Goal: Task Accomplishment & Management: Manage account settings

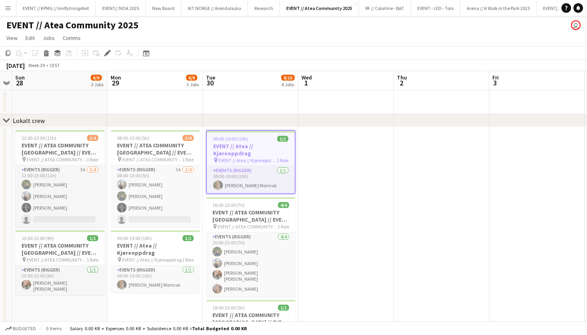
click at [254, 148] on h3 "EVENT // Atea // Kjøreoppdrag" at bounding box center [251, 149] width 88 height 14
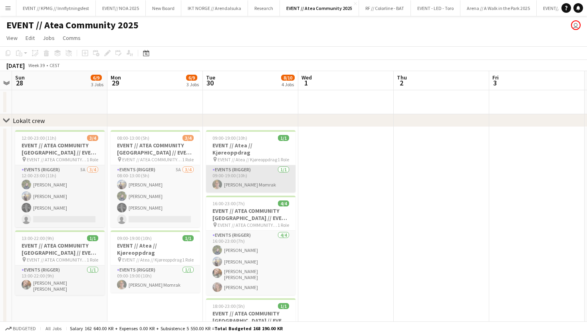
click at [256, 179] on app-card-role "Events (Rigger) 1/1 09:00-19:00 (10h) Tallak Risdal Momrak" at bounding box center [250, 178] width 89 height 27
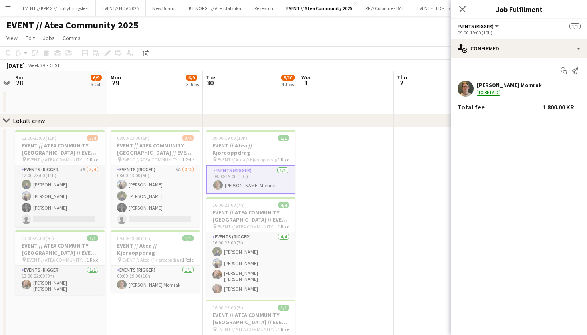
click at [255, 165] on app-card-role "Events (Rigger) 1/1 09:00-19:00 (10h) Tallak Risdal Momrak" at bounding box center [250, 179] width 89 height 29
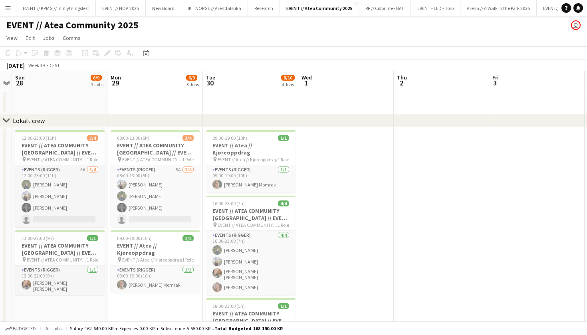
click at [320, 187] on app-date-cell at bounding box center [345, 269] width 95 height 284
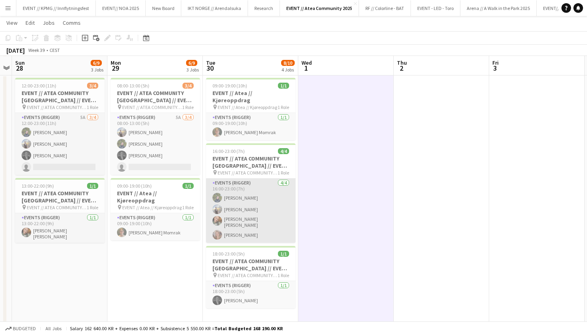
scroll to position [52, 0]
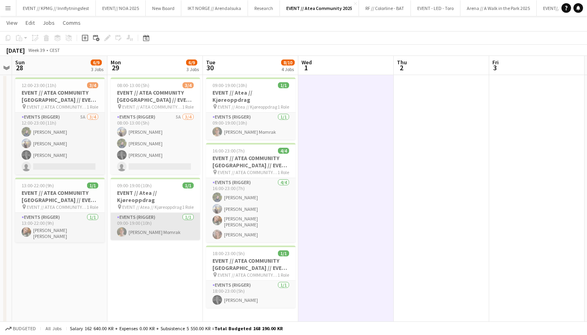
click at [161, 229] on app-card-role "Events (Rigger) 1/1 09:00-19:00 (10h) Tallak Risdal Momrak" at bounding box center [155, 226] width 89 height 27
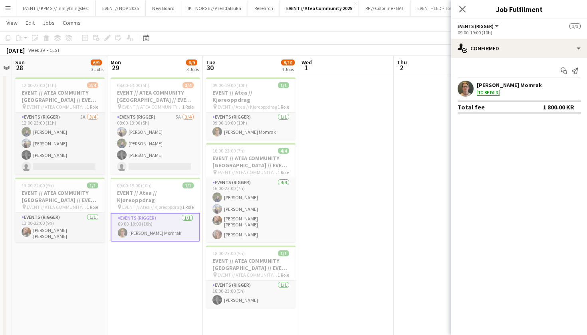
click at [502, 59] on div "Start chat Send notification Tallak Risdal Momrak To be paid Total fee 1 800.00…" at bounding box center [519, 89] width 136 height 62
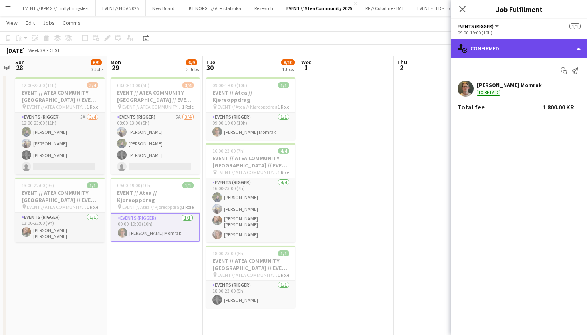
click at [503, 53] on div "single-neutral-actions-check-2 Confirmed" at bounding box center [519, 48] width 136 height 19
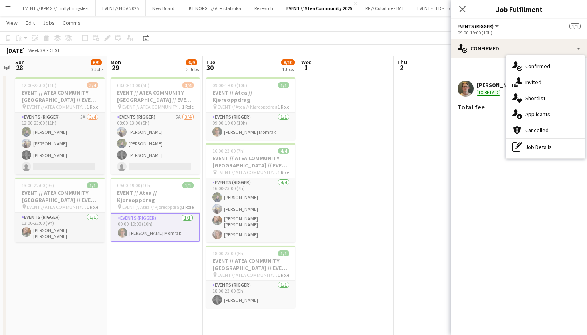
click at [371, 160] on app-date-cell at bounding box center [345, 216] width 95 height 284
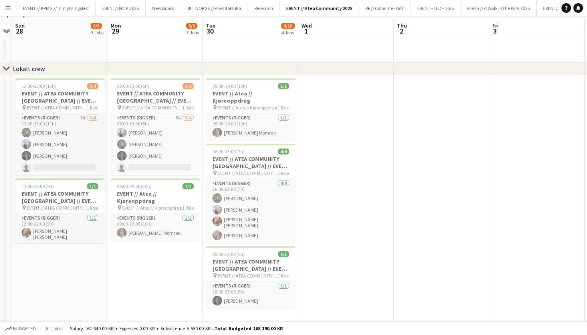
scroll to position [0, 0]
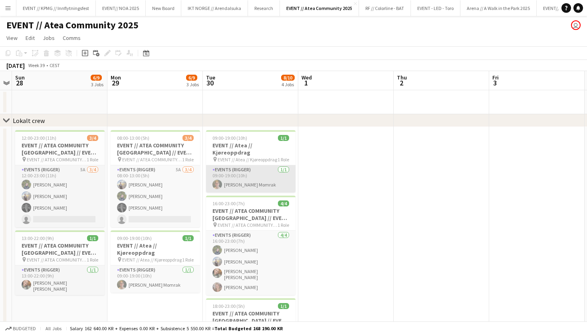
click at [253, 182] on app-card-role "Events (Rigger) 1/1 09:00-19:00 (10h) Tallak Risdal Momrak" at bounding box center [250, 178] width 89 height 27
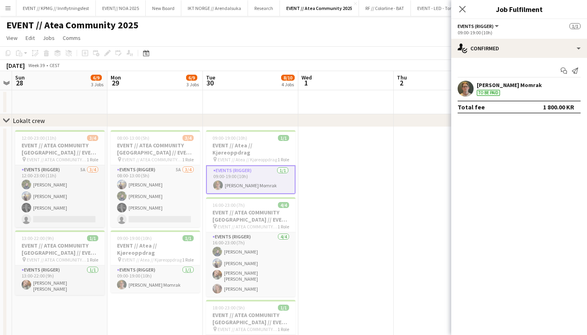
click at [503, 88] on div "[PERSON_NAME] Momrak" at bounding box center [509, 84] width 65 height 7
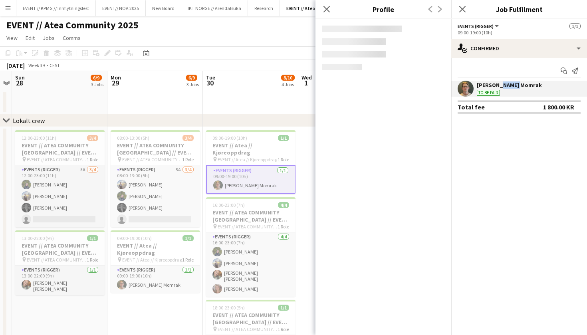
click at [503, 88] on div "[PERSON_NAME] Momrak" at bounding box center [509, 84] width 65 height 7
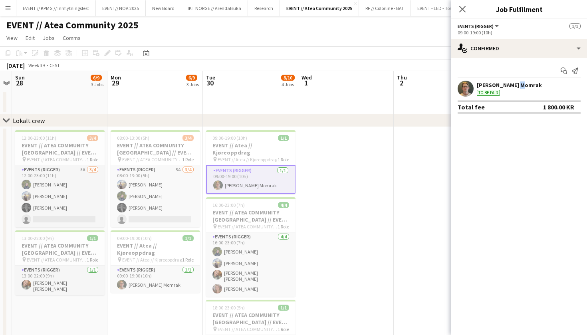
click at [508, 86] on div "[PERSON_NAME] Momrak" at bounding box center [509, 84] width 65 height 7
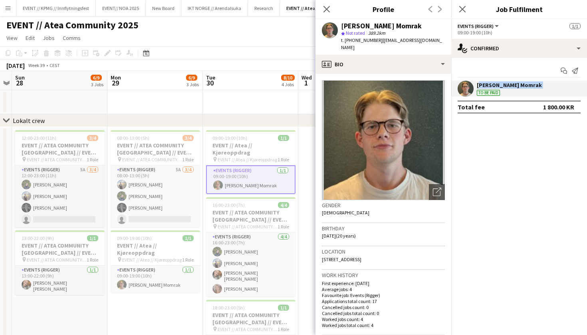
copy div "[PERSON_NAME] Momrak"
click at [266, 39] on app-page-menu "View Day view expanded Day view collapsed Month view Date picker Jump to today …" at bounding box center [293, 38] width 587 height 15
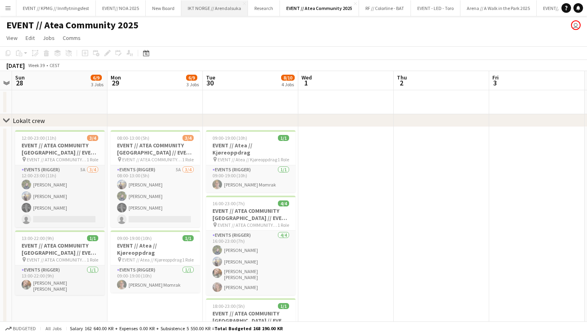
click at [222, 11] on button "IKT NORGE // Arendalsuka Close" at bounding box center [214, 8] width 67 height 16
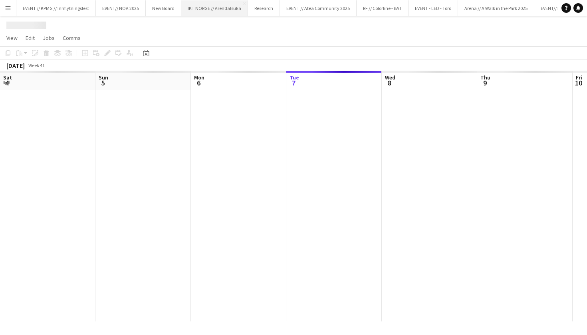
scroll to position [0, 191]
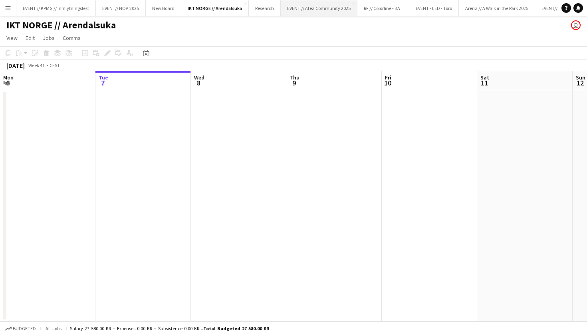
click at [313, 14] on button "EVENT // Atea Community 2025 Close" at bounding box center [319, 8] width 77 height 16
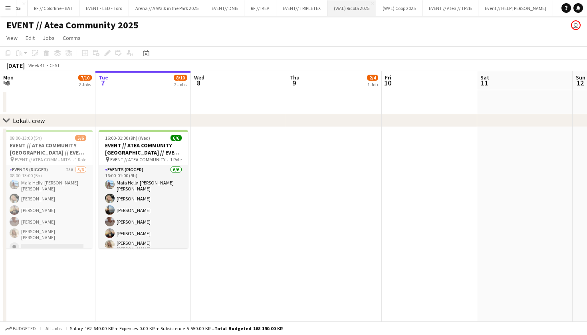
scroll to position [0, 352]
click at [279, 8] on button "EVENT// TRIPLETEX Close" at bounding box center [281, 8] width 51 height 16
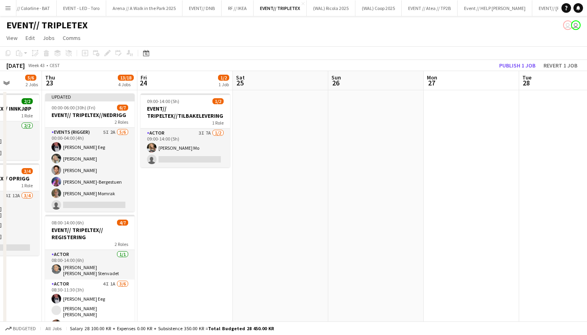
scroll to position [0, 265]
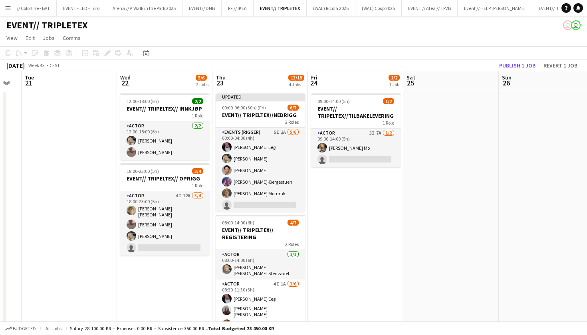
click at [10, 10] on app-icon "Menu" at bounding box center [8, 8] width 6 height 6
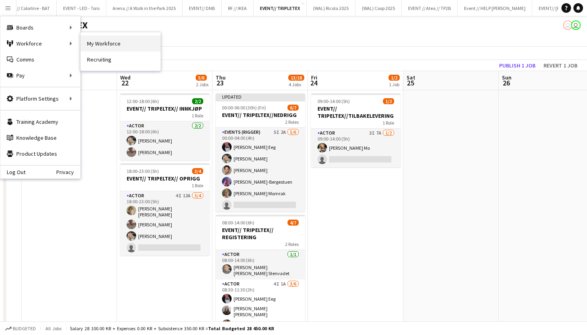
click at [96, 44] on link "My Workforce" at bounding box center [121, 44] width 80 height 16
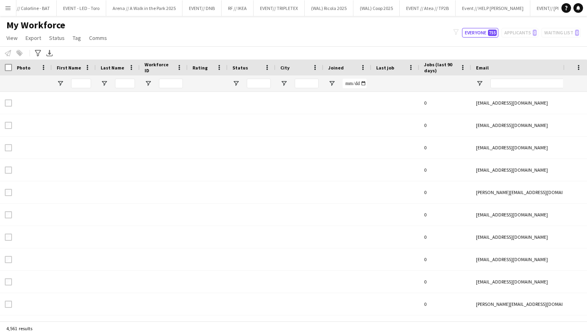
type input "*****"
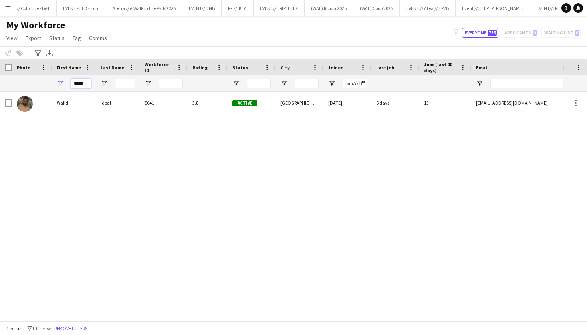
click at [79, 81] on input "*****" at bounding box center [81, 84] width 20 height 10
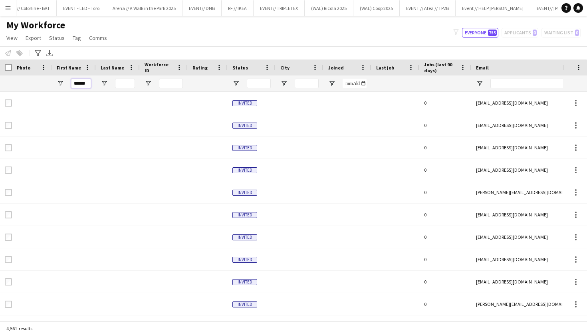
type input "******"
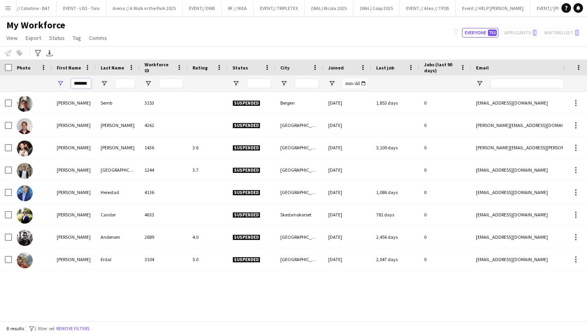
click at [84, 88] on input "******" at bounding box center [81, 84] width 20 height 10
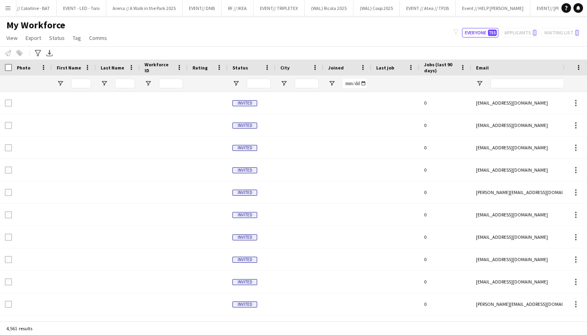
click at [206, 43] on div "My Workforce View Views Default view New view Update view Delete view Edit name…" at bounding box center [293, 32] width 587 height 27
click at [290, 16] on div "Menu Boards Boards Boards All jobs Status Workforce Workforce My Workforce Recr…" at bounding box center [293, 167] width 587 height 335
click at [290, 13] on button "EVENT// TRIPLETEX Close" at bounding box center [278, 8] width 51 height 16
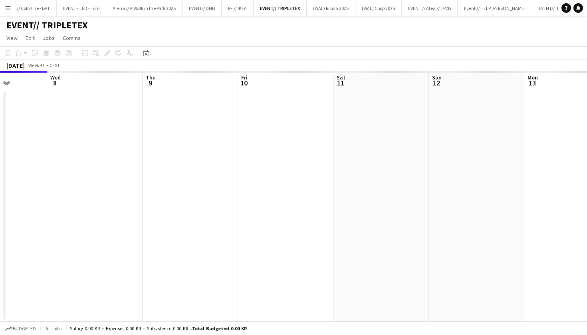
scroll to position [0, 221]
click at [340, 51] on app-toolbar "Copy Paste Paste Command V Paste with crew Command Shift V Paste linked Job Del…" at bounding box center [293, 53] width 587 height 14
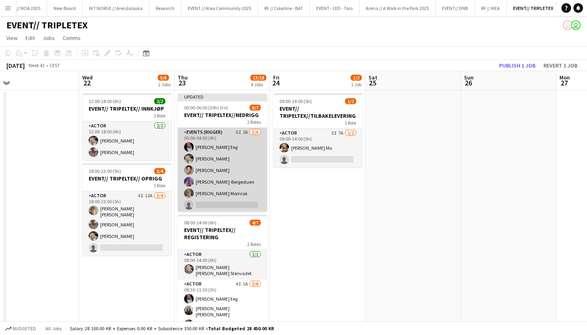
scroll to position [0, 216]
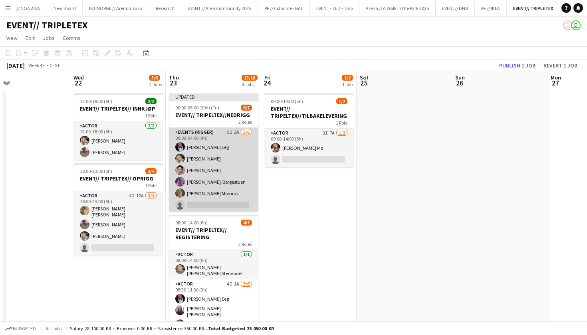
click at [203, 165] on app-card-role "Events (Rigger) 5I 2A [DATE] 00:00-04:00 (4h) [PERSON_NAME] Eeg [PERSON_NAME] U…" at bounding box center [213, 170] width 89 height 85
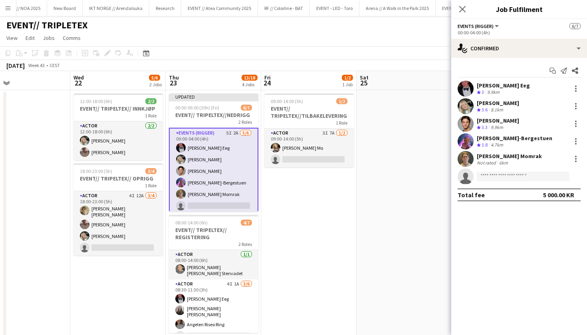
click at [510, 162] on div "Not rated 6km" at bounding box center [509, 163] width 65 height 6
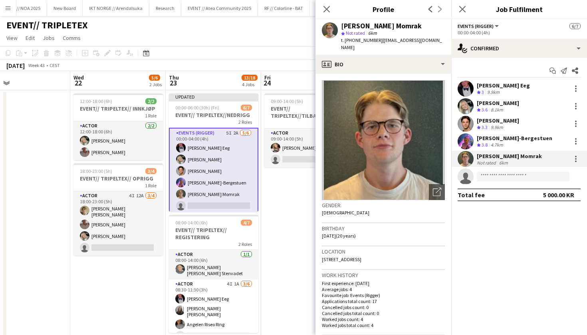
click at [295, 217] on app-date-cell "09:00-14:00 (5h) 1/2 EVENT// TRIPELTEX//TILBAKELEVERING 1 Role Actor 3I 7A [DAT…" at bounding box center [308, 297] width 95 height 414
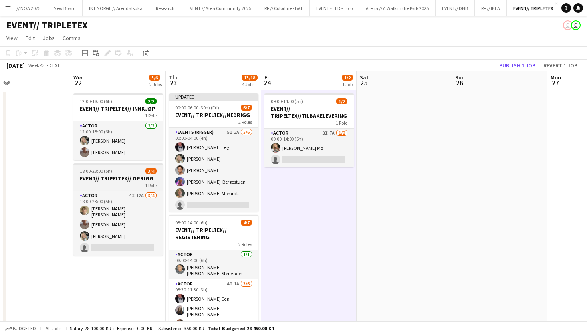
click at [140, 185] on div "1 Role" at bounding box center [117, 185] width 89 height 6
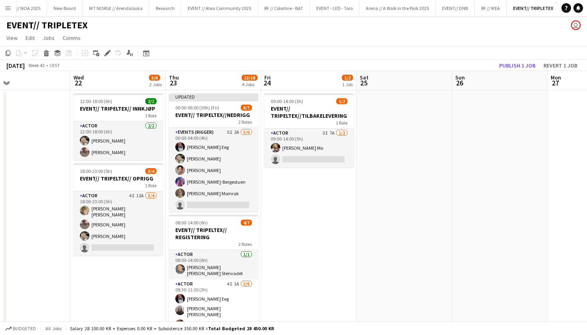
click at [384, 238] on app-date-cell at bounding box center [403, 297] width 95 height 414
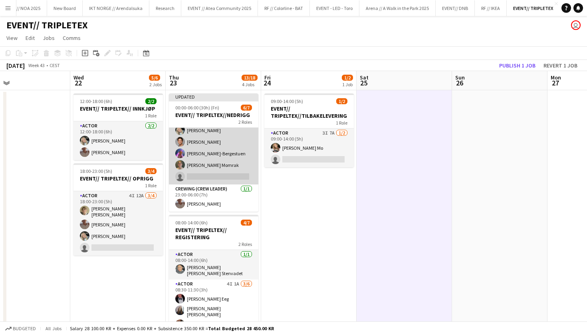
scroll to position [28, 0]
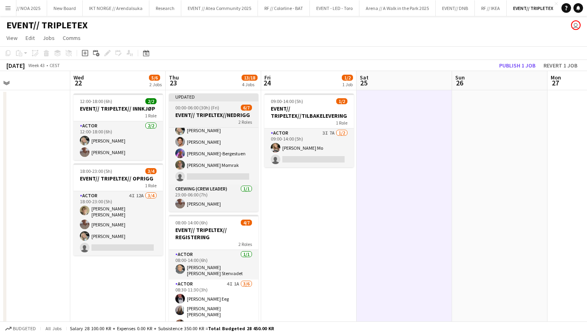
click at [210, 108] on span "00:00-06:00 (30h) (Fri)" at bounding box center [197, 108] width 44 height 6
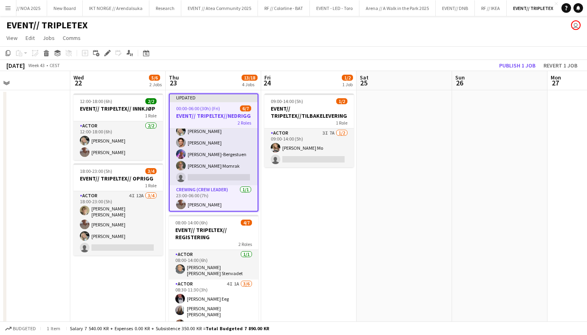
click at [113, 53] on div "Add job Add linked Job Edit Edit linked Job Applicants" at bounding box center [103, 53] width 61 height 10
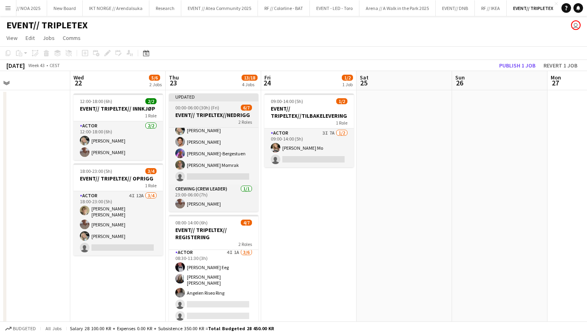
scroll to position [0, 0]
click at [215, 108] on span "00:00-06:00 (30h) (Fri)" at bounding box center [197, 108] width 44 height 6
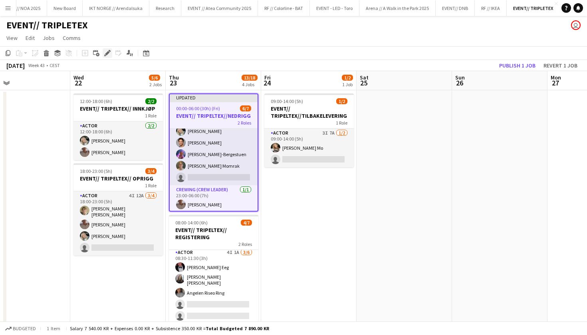
click at [103, 51] on div "Edit" at bounding box center [108, 53] width 10 height 10
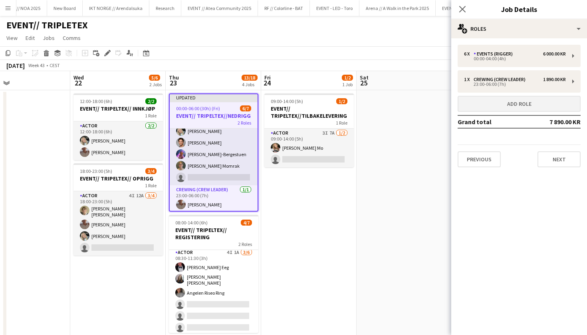
click at [522, 100] on button "Add role" at bounding box center [518, 104] width 123 height 16
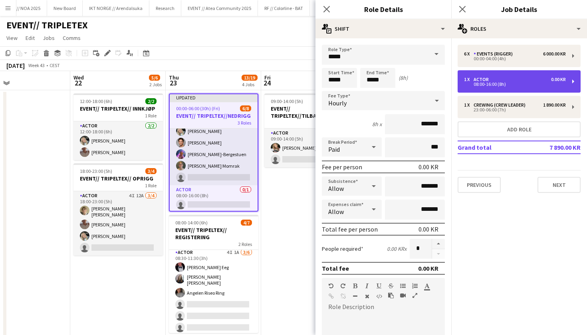
click at [486, 80] on div "Actor" at bounding box center [482, 80] width 18 height 6
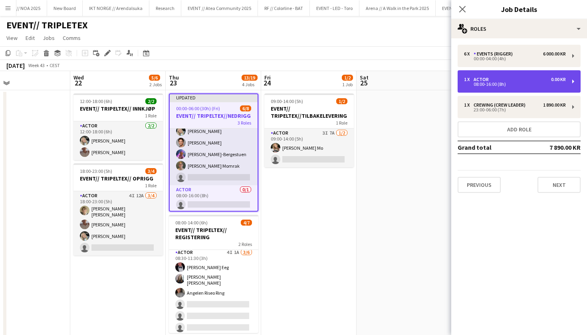
click at [502, 89] on div "1 x Actor 0.00 KR 08:00-16:00 (8h)" at bounding box center [518, 81] width 123 height 22
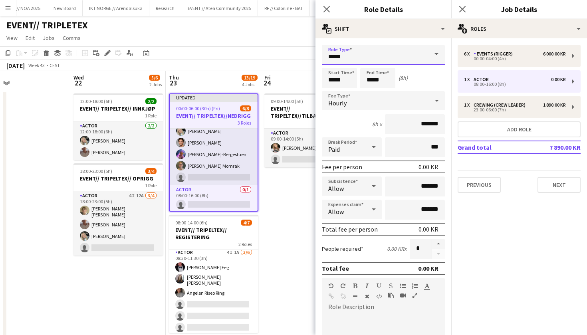
click at [356, 61] on input "*****" at bounding box center [383, 55] width 123 height 20
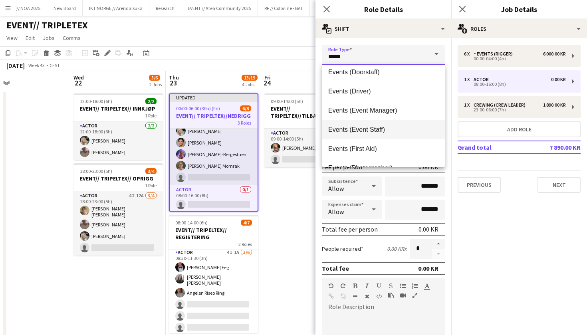
scroll to position [174, 0]
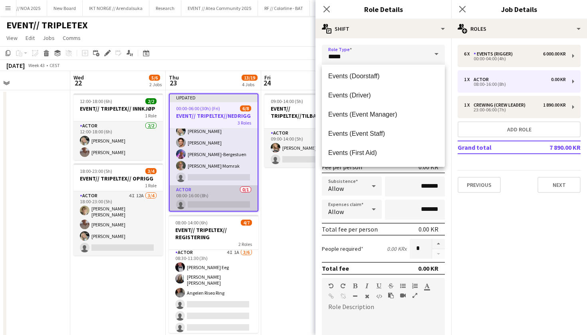
click at [240, 199] on app-card-role "Actor 0/1 08:00-16:00 (8h) single-neutral-actions" at bounding box center [214, 198] width 88 height 27
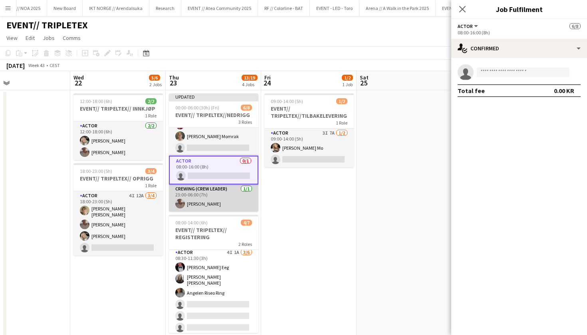
scroll to position [57, 0]
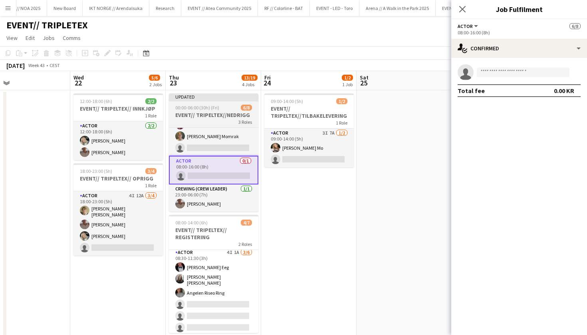
click at [224, 100] on div at bounding box center [213, 101] width 89 height 2
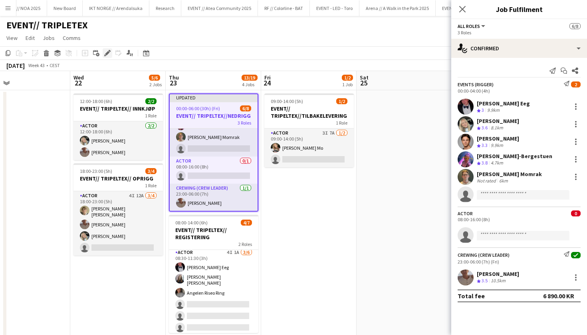
click at [106, 51] on icon "Edit" at bounding box center [107, 53] width 6 height 6
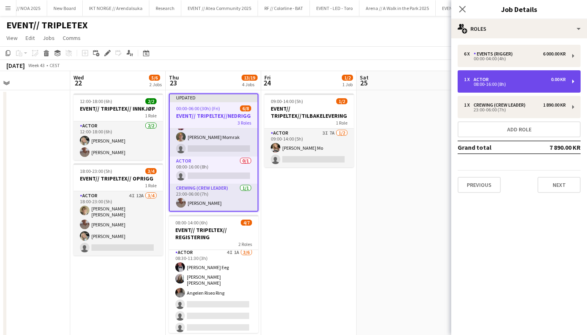
click at [547, 91] on div "1 x Actor 0.00 KR 08:00-16:00 (8h)" at bounding box center [518, 81] width 123 height 22
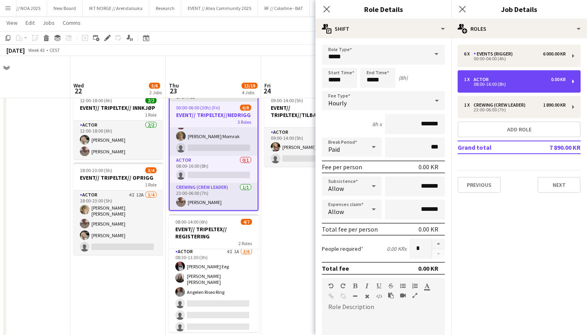
scroll to position [154, 0]
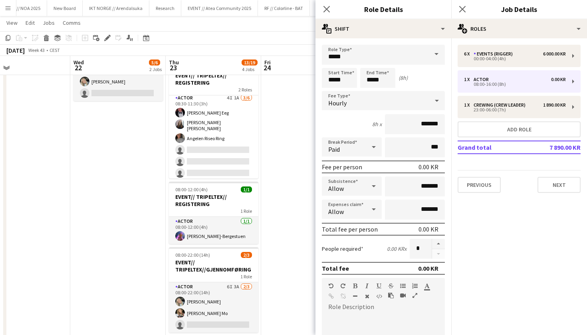
click at [288, 230] on app-date-cell "09:00-14:00 (5h) 1/2 EVENT// TRIPELTEX//TILBAKELEVERING 1 Role Actor 3I 7A [DAT…" at bounding box center [308, 143] width 95 height 414
